Goal: Task Accomplishment & Management: Use online tool/utility

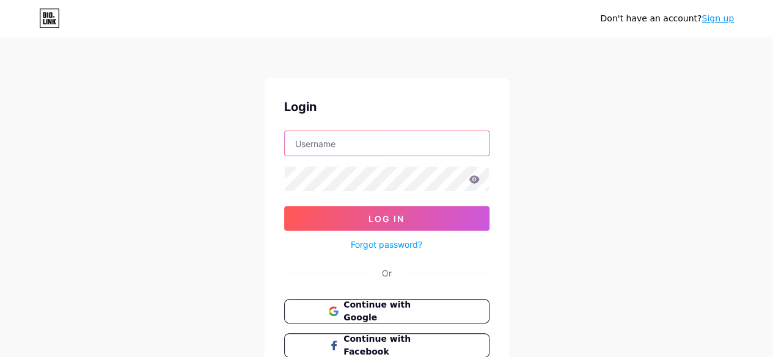
click at [346, 147] on input "text" at bounding box center [387, 143] width 204 height 24
paste input "wisdommart"
type input "wisdommart"
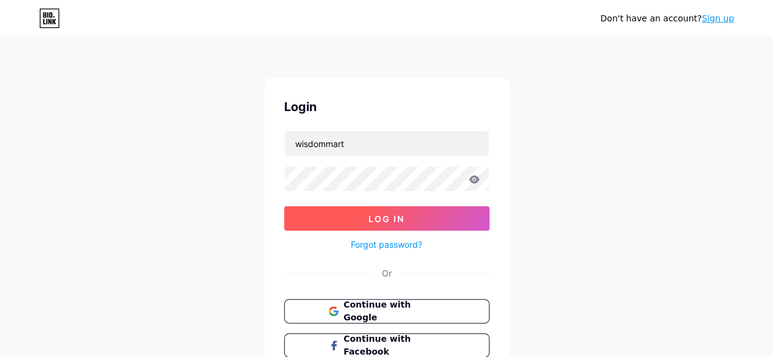
drag, startPoint x: 400, startPoint y: 219, endPoint x: 413, endPoint y: 213, distance: 14.8
click at [401, 218] on span "Log In" at bounding box center [386, 219] width 36 height 10
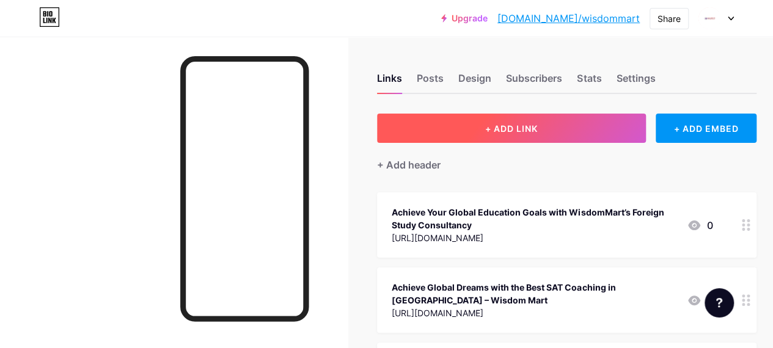
click at [428, 132] on button "+ ADD LINK" at bounding box center [511, 128] width 269 height 29
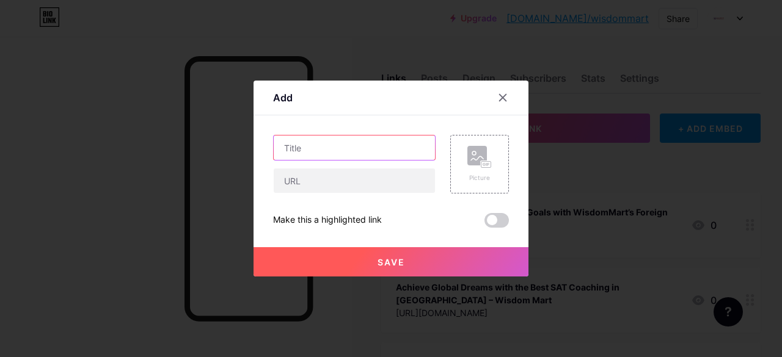
click at [347, 155] on input "text" at bounding box center [354, 148] width 161 height 24
paste input "Wisdom [PERSON_NAME] Among Top Overseas Education Consultants"
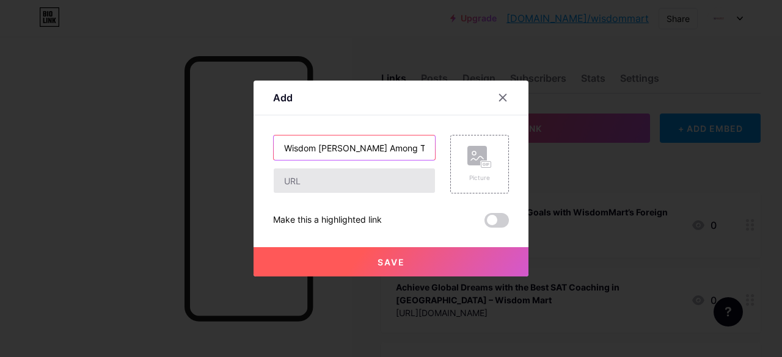
scroll to position [0, 127]
type input "Wisdom [PERSON_NAME] Among Top Overseas Education Consultants"
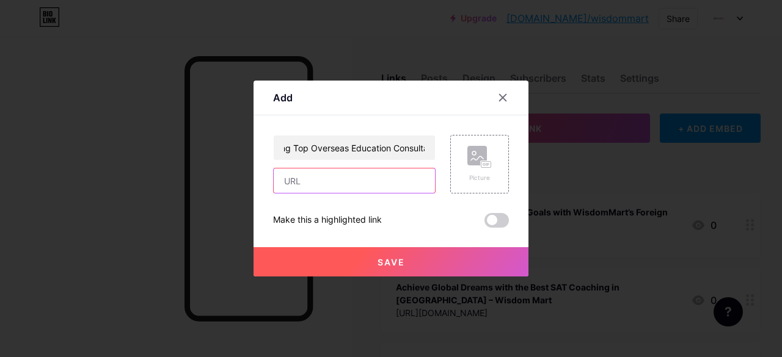
click at [343, 174] on input "text" at bounding box center [354, 181] width 161 height 24
paste input "[URL][DOMAIN_NAME]"
type input "[URL][DOMAIN_NAME]"
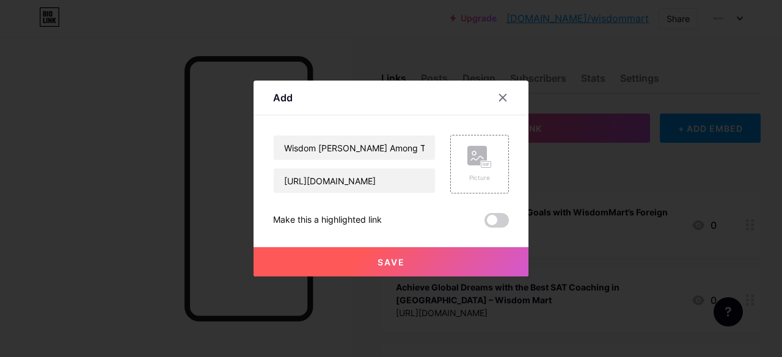
click at [494, 222] on span at bounding box center [497, 220] width 24 height 15
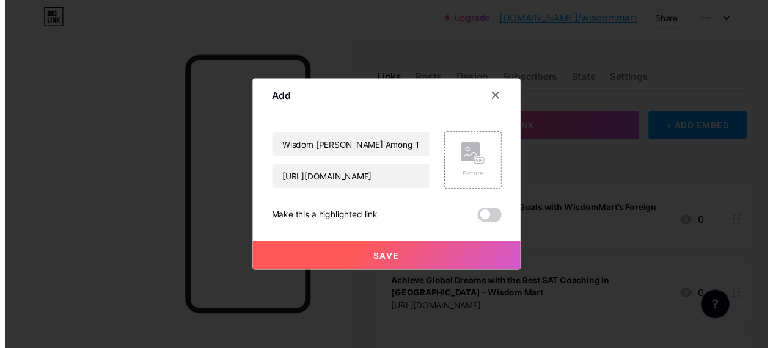
scroll to position [0, 0]
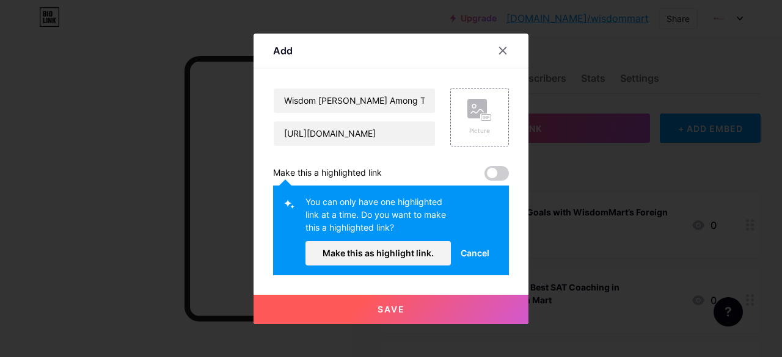
click at [497, 174] on span at bounding box center [497, 173] width 24 height 15
click at [458, 307] on button "Save" at bounding box center [391, 309] width 275 height 29
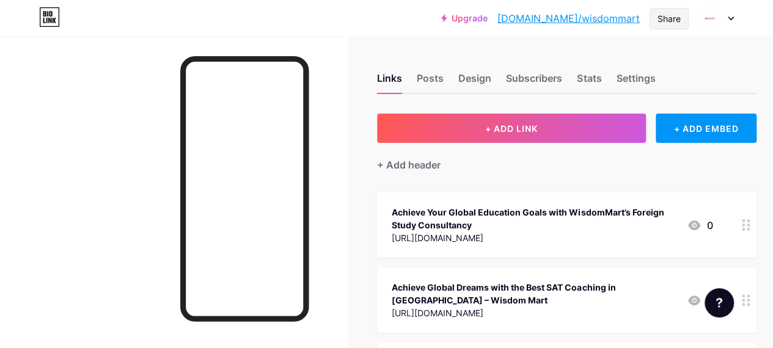
click at [660, 13] on div "Share" at bounding box center [669, 18] width 23 height 13
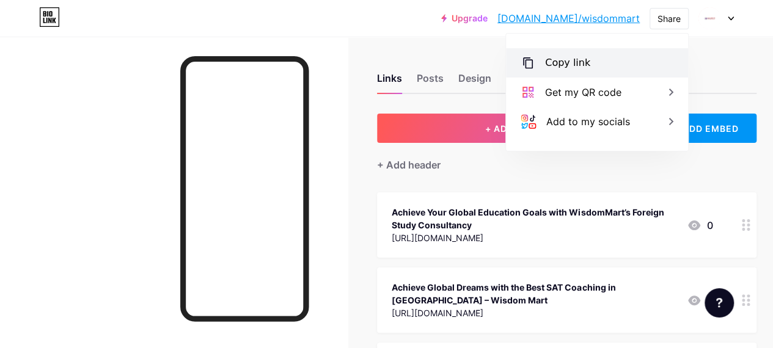
click at [616, 67] on div "Copy link" at bounding box center [597, 62] width 182 height 29
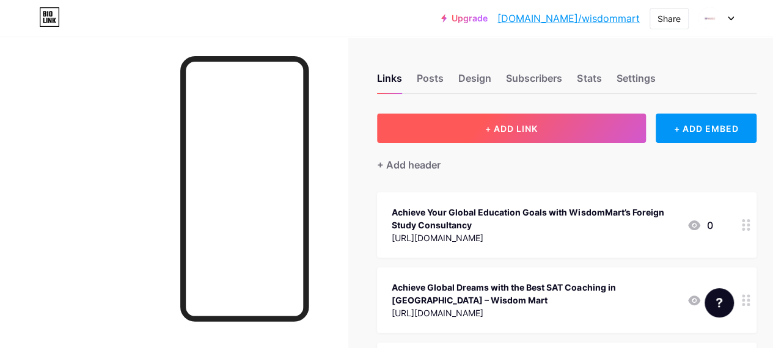
click at [395, 133] on button "+ ADD LINK" at bounding box center [511, 128] width 269 height 29
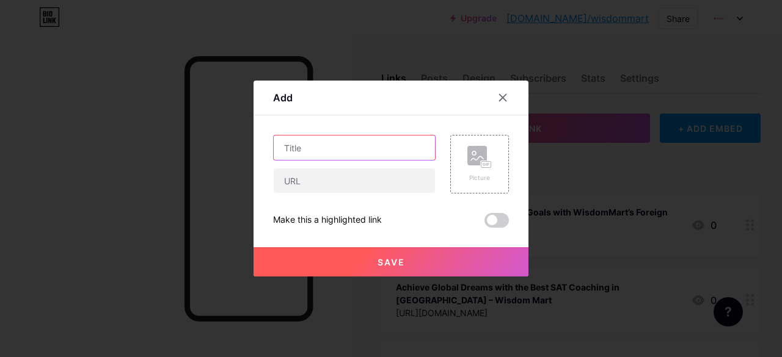
click at [336, 148] on input "text" at bounding box center [354, 148] width 161 height 24
paste input "Wisdom Mart Offers the Best GRE Coaching in [GEOGRAPHIC_DATA]"
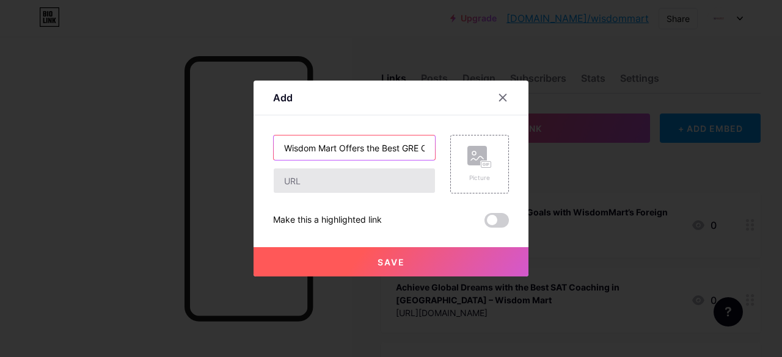
scroll to position [0, 68]
type input "Wisdom Mart Offers the Best GRE Coaching in [GEOGRAPHIC_DATA]"
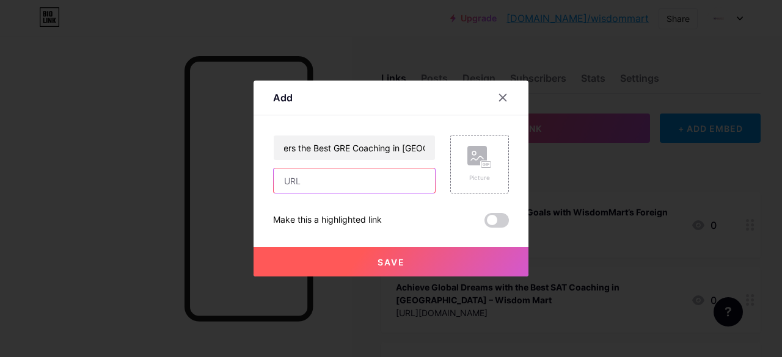
click at [319, 180] on input "text" at bounding box center [354, 181] width 161 height 24
paste input "[URL][DOMAIN_NAME]"
type input "[URL][DOMAIN_NAME]"
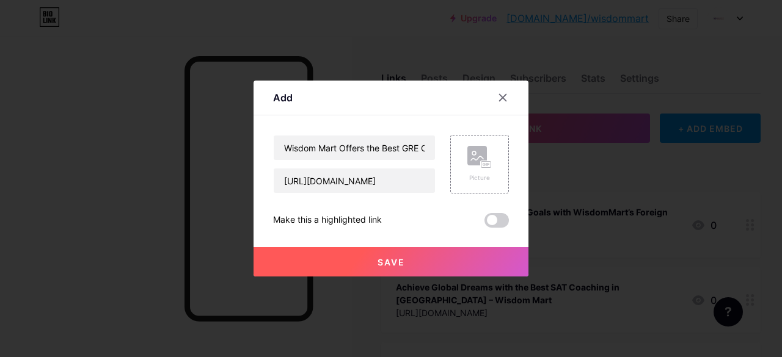
click at [490, 224] on span at bounding box center [497, 220] width 24 height 15
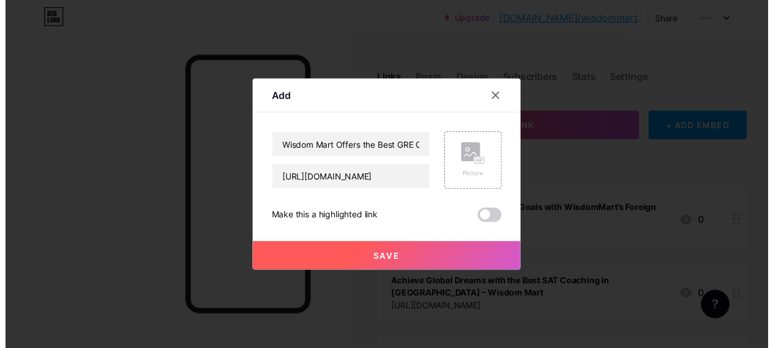
scroll to position [0, 0]
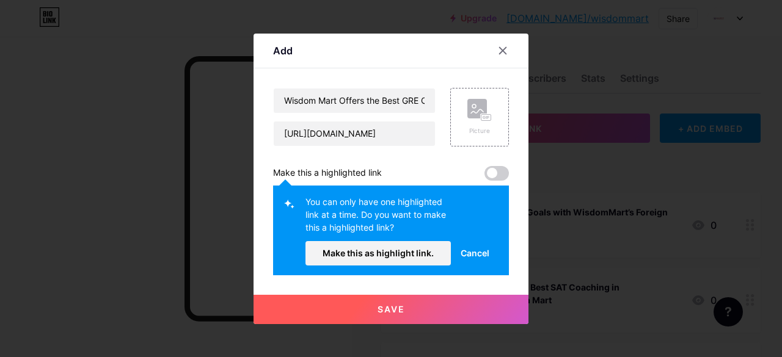
click at [434, 309] on button "Save" at bounding box center [391, 309] width 275 height 29
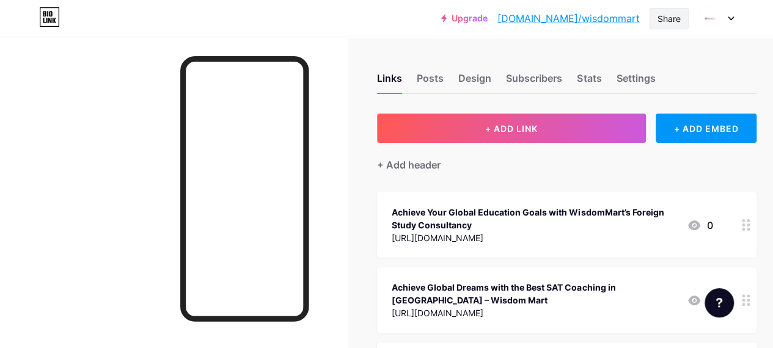
click at [669, 20] on div "Share" at bounding box center [669, 18] width 23 height 13
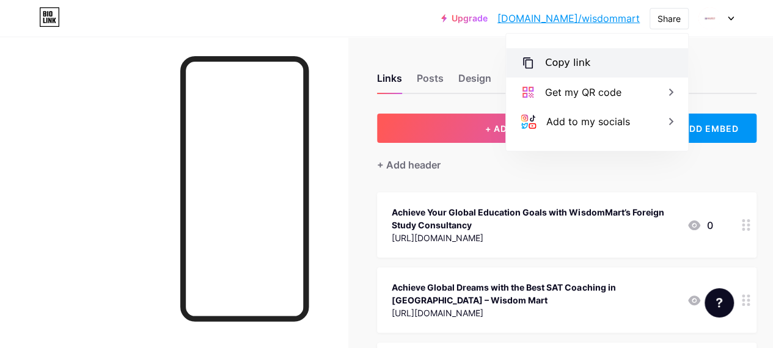
click at [551, 70] on div "Copy link" at bounding box center [597, 62] width 182 height 29
